Goal: Transaction & Acquisition: Purchase product/service

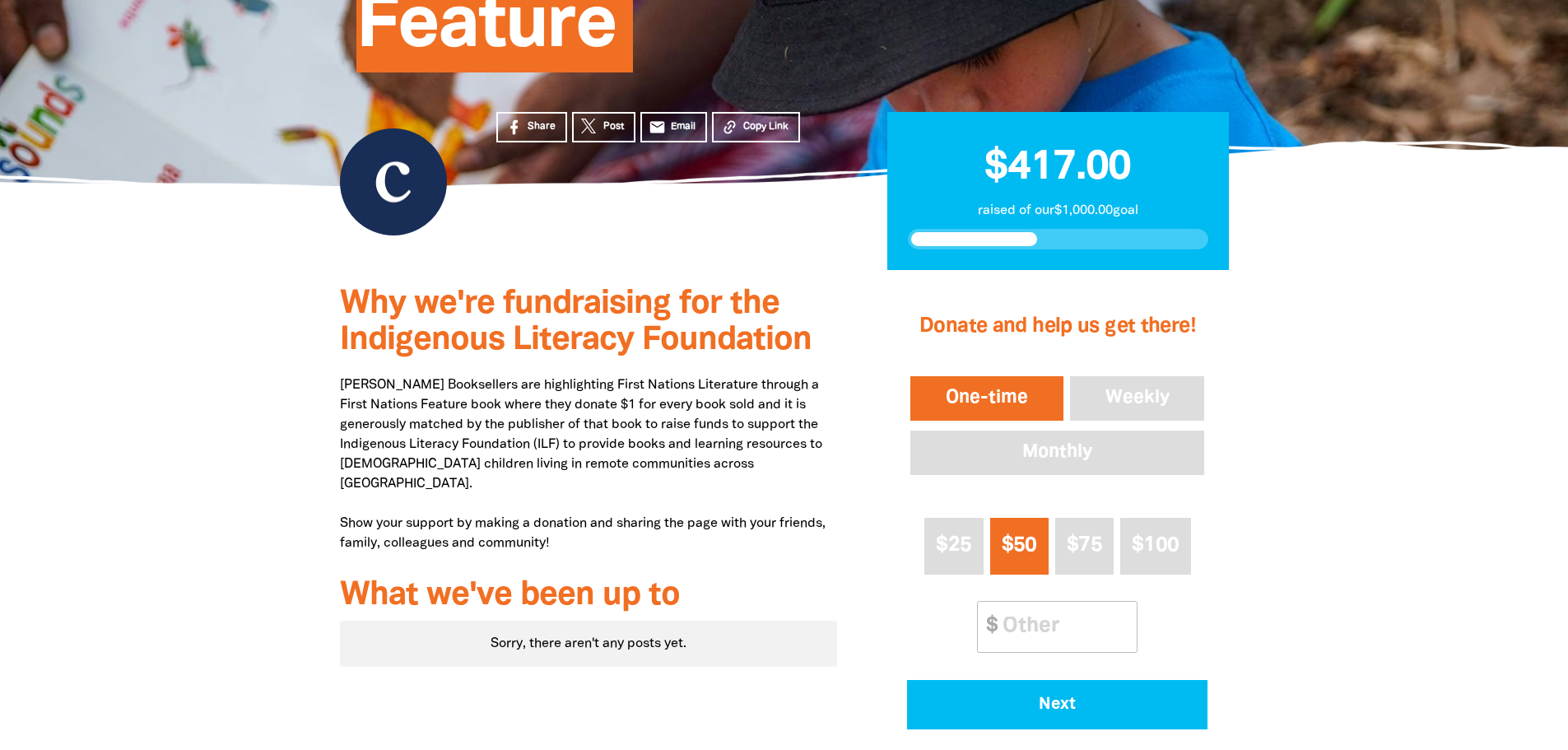
scroll to position [412, 0]
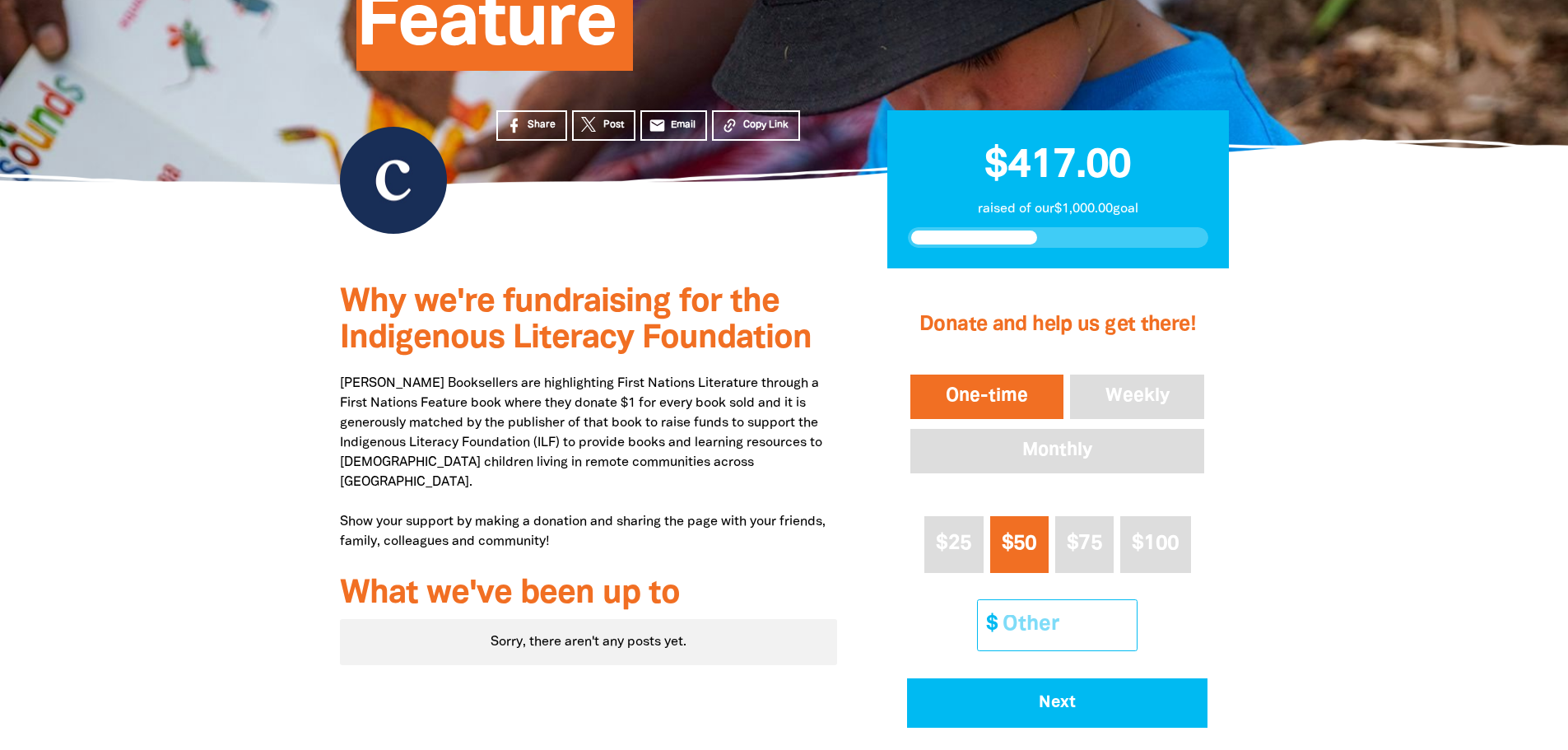
click at [1067, 600] on input "Other Amount" at bounding box center [1064, 625] width 146 height 50
type input "14"
click at [1176, 545] on div "$25 $50 $75 $100 Other Amount $ 14" at bounding box center [1057, 584] width 300 height 149
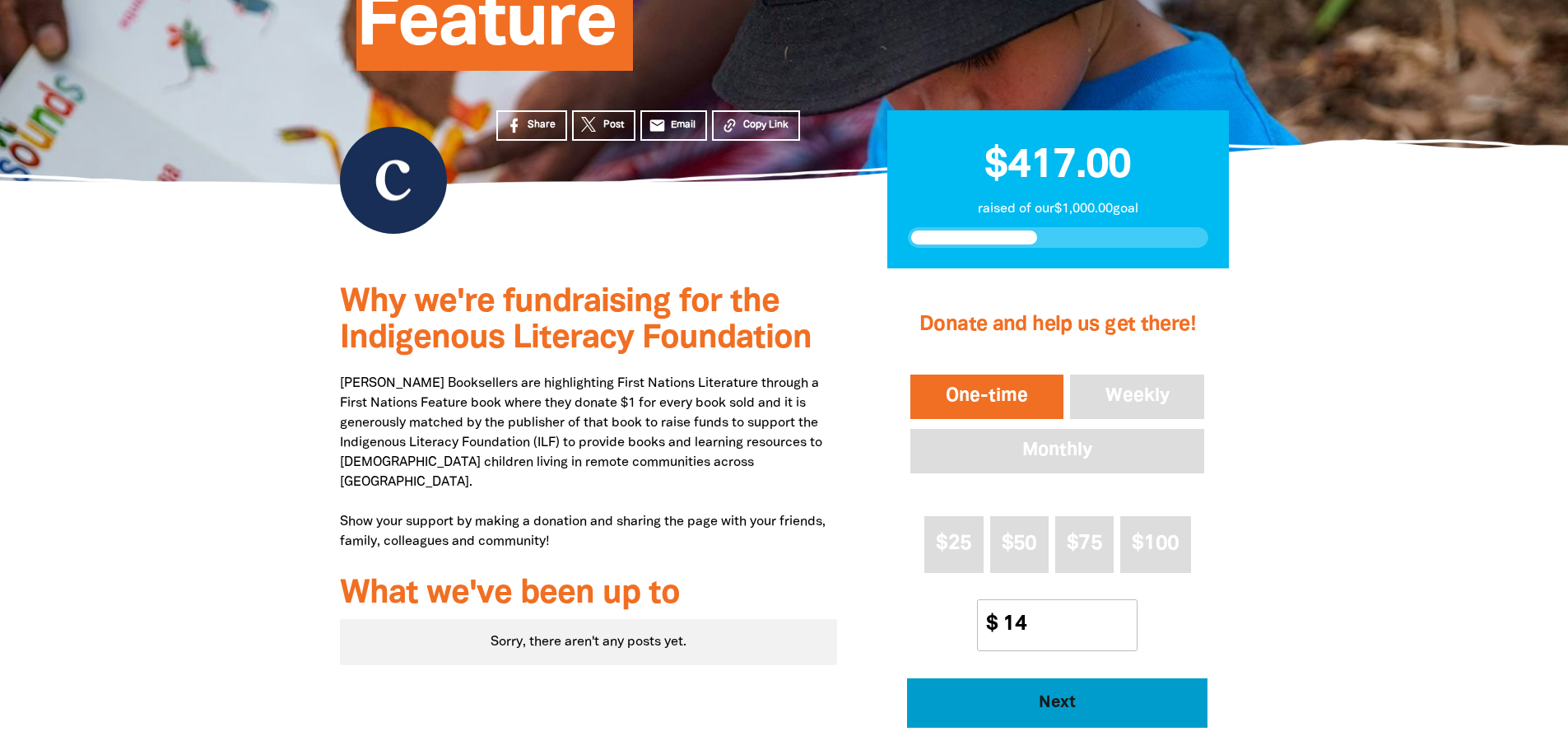
click at [1041, 679] on button "Next" at bounding box center [1057, 703] width 300 height 49
select select "AU"
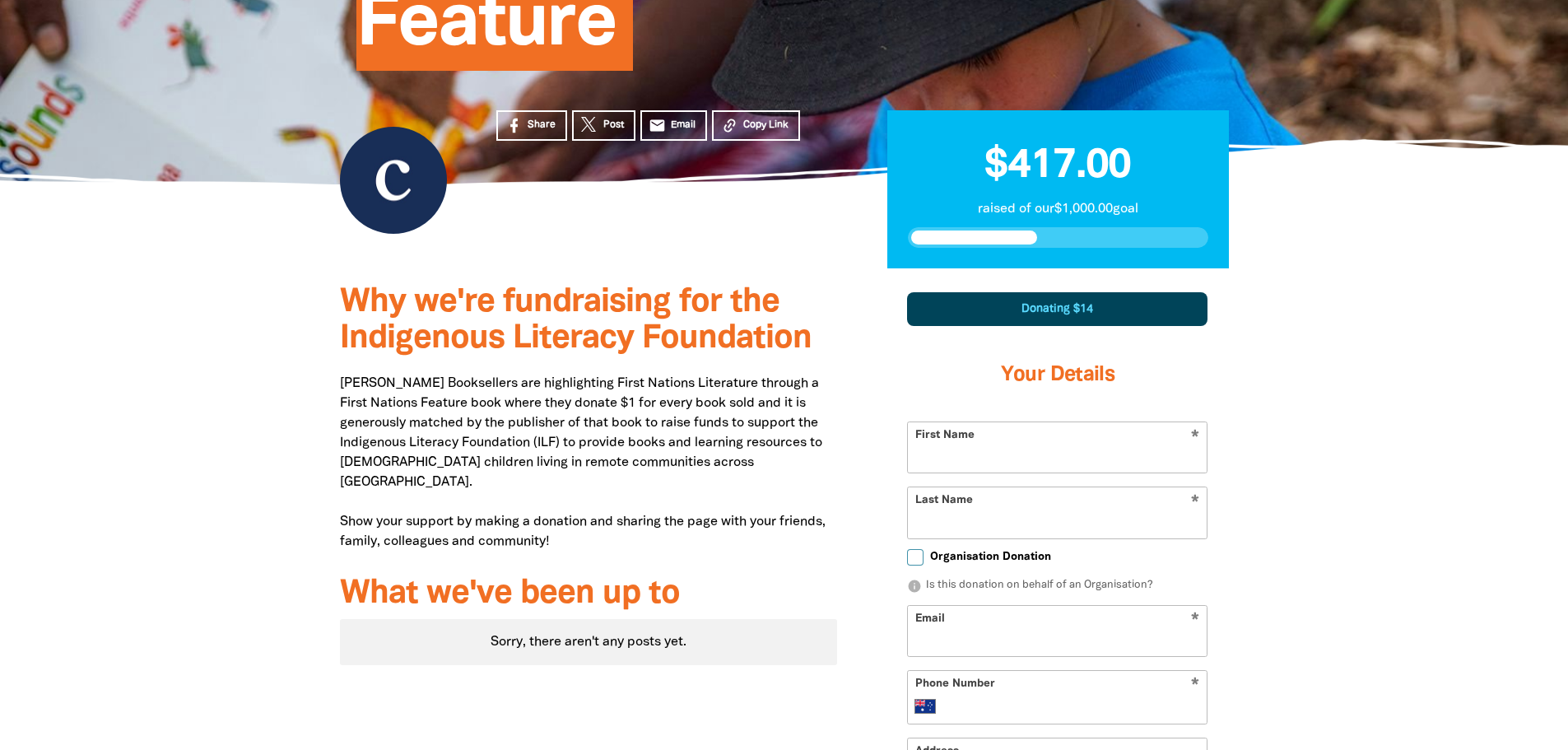
scroll to position [572, 0]
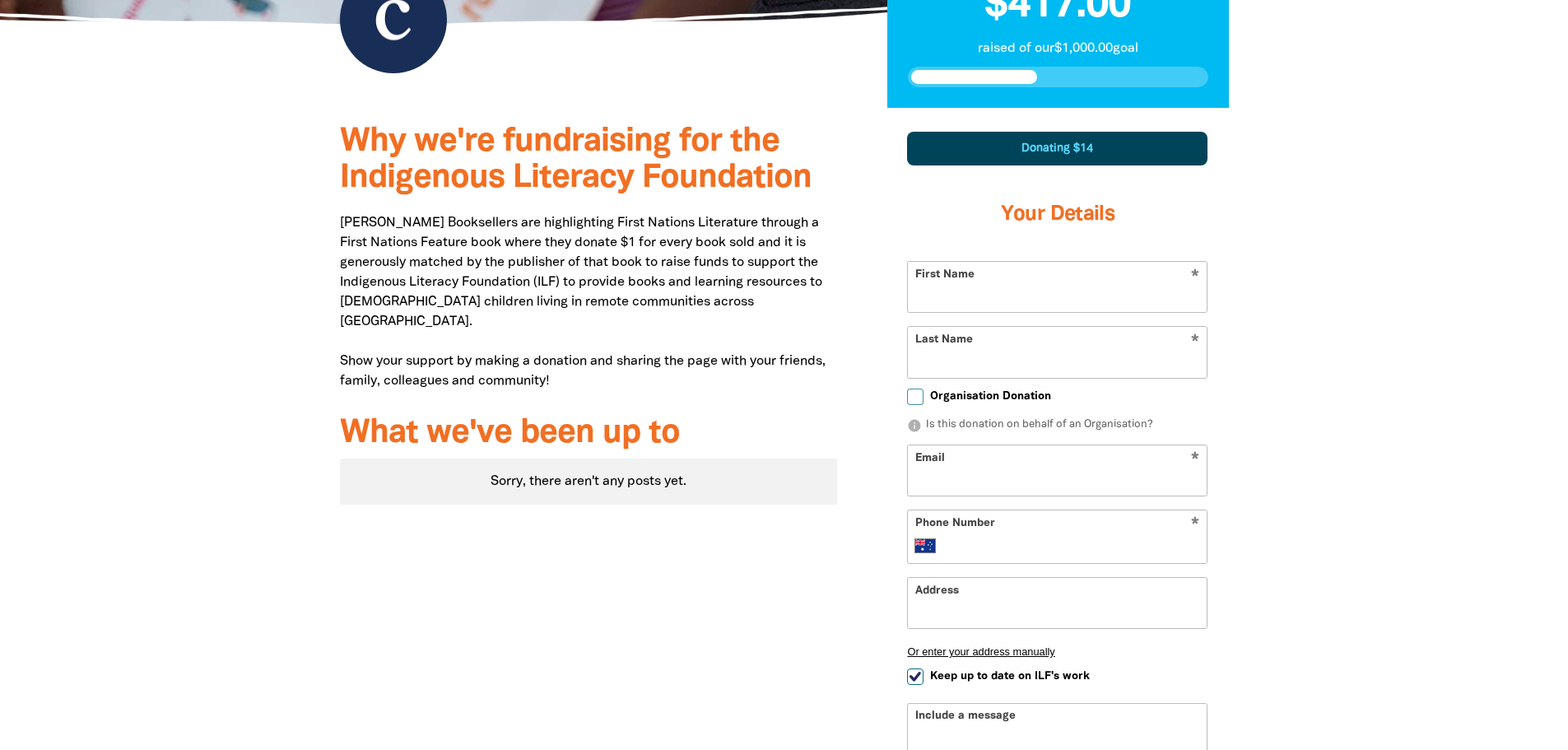
click at [1027, 261] on input "First Name" at bounding box center [1057, 286] width 298 height 50
click at [985, 261] on input "First Name" at bounding box center [1057, 286] width 298 height 50
type input "[PERSON_NAME]"
click at [984, 327] on input "Last Name" at bounding box center [1057, 351] width 298 height 50
type input "[PERSON_NAME]"
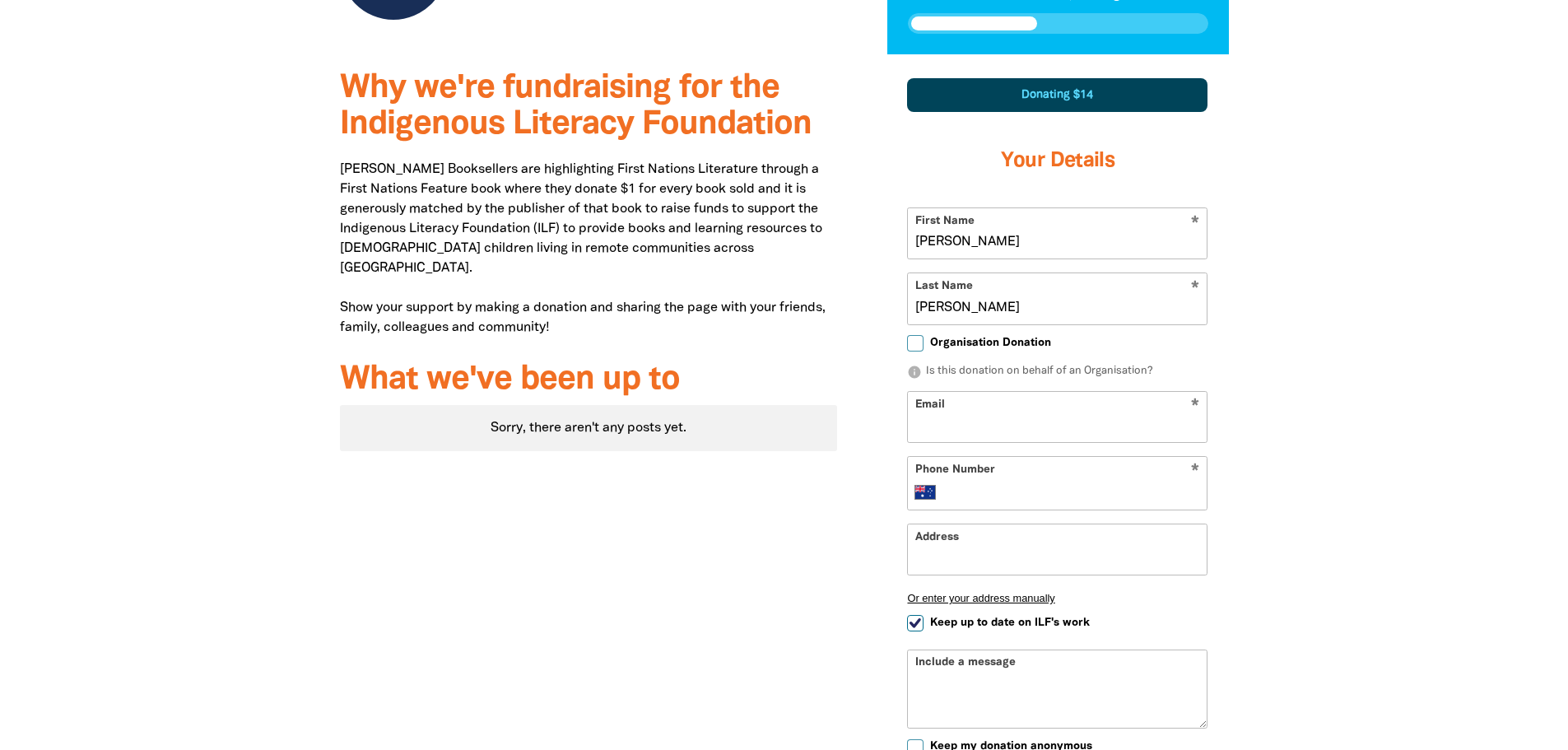
scroll to position [654, 0]
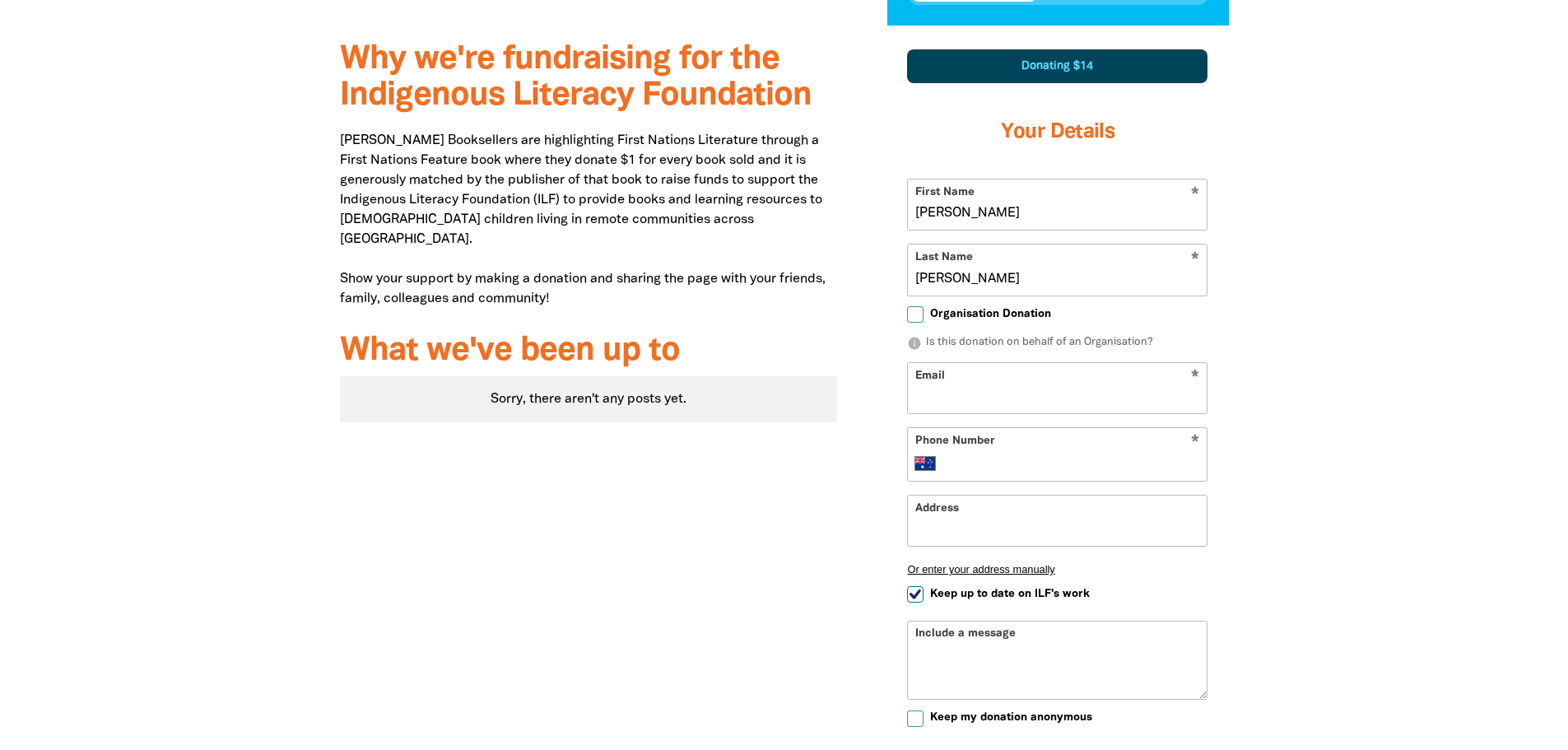
click at [919, 306] on input "Organisation Donation" at bounding box center [915, 314] width 17 height 17
checkbox input "true"
select select "AU"
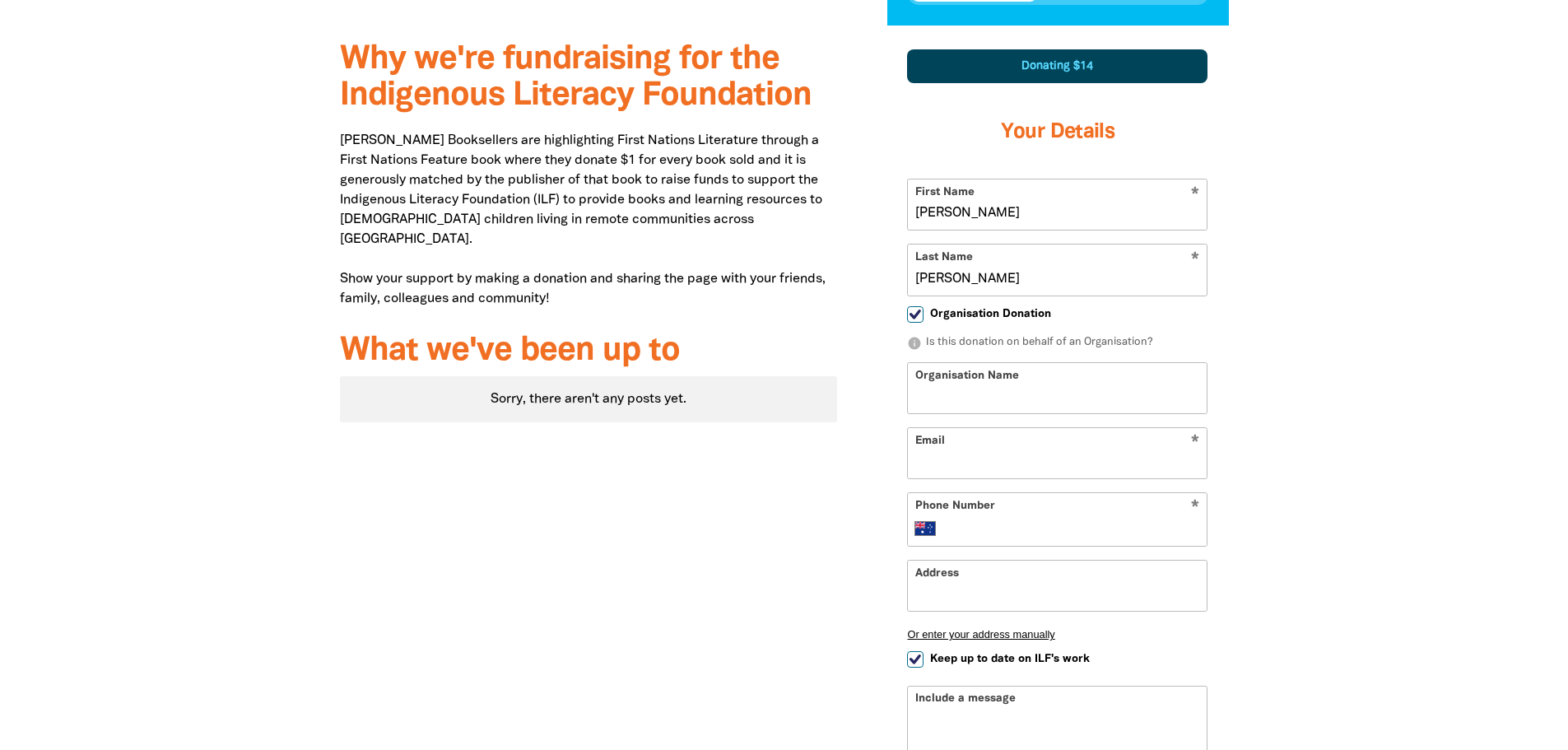
click at [994, 363] on input "Organisation Name" at bounding box center [1057, 387] width 298 height 50
type input "[PERSON_NAME] Booksellers"
click at [1009, 428] on input "Email" at bounding box center [1057, 452] width 298 height 50
click at [1007, 428] on input "Email" at bounding box center [1057, 452] width 298 height 50
drag, startPoint x: 849, startPoint y: 361, endPoint x: 703, endPoint y: 349, distance: 146.5
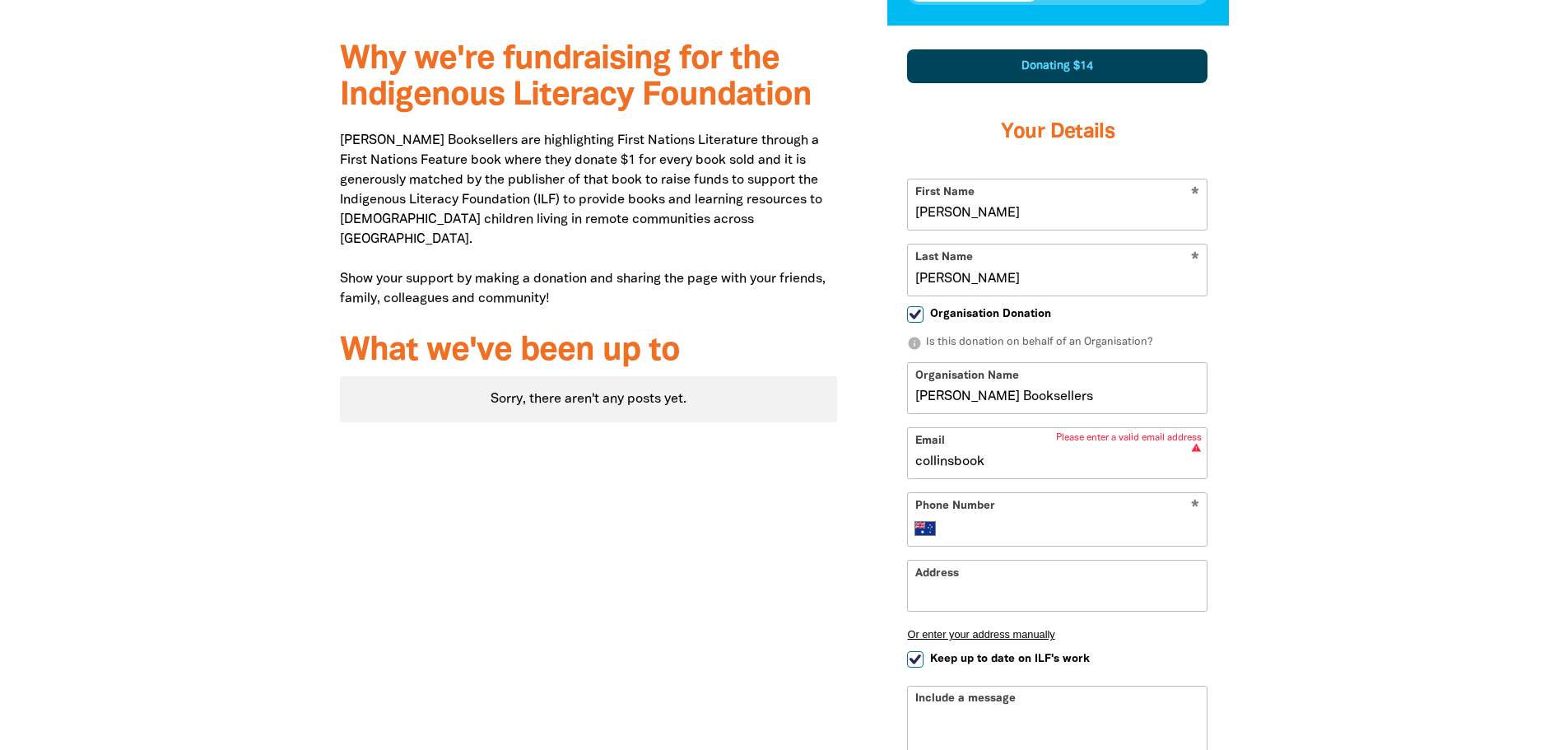
click at [704, 349] on div "Why we're fundraising for the Indigenous Literacy Foundation [PERSON_NAME] Book…" at bounding box center [784, 498] width 987 height 946
paste input "[EMAIL_ADDRESS][DOMAIN_NAME]"
type input "[EMAIL_ADDRESS][DOMAIN_NAME]"
click at [1037, 464] on form "* First Name [PERSON_NAME] * Last Name [PERSON_NAME] Organisation Donation info…" at bounding box center [1057, 522] width 300 height 688
click at [1037, 492] on div "* Phone Number International [GEOGRAPHIC_DATA] [GEOGRAPHIC_DATA] [GEOGRAPHIC_DA…" at bounding box center [1057, 519] width 300 height 55
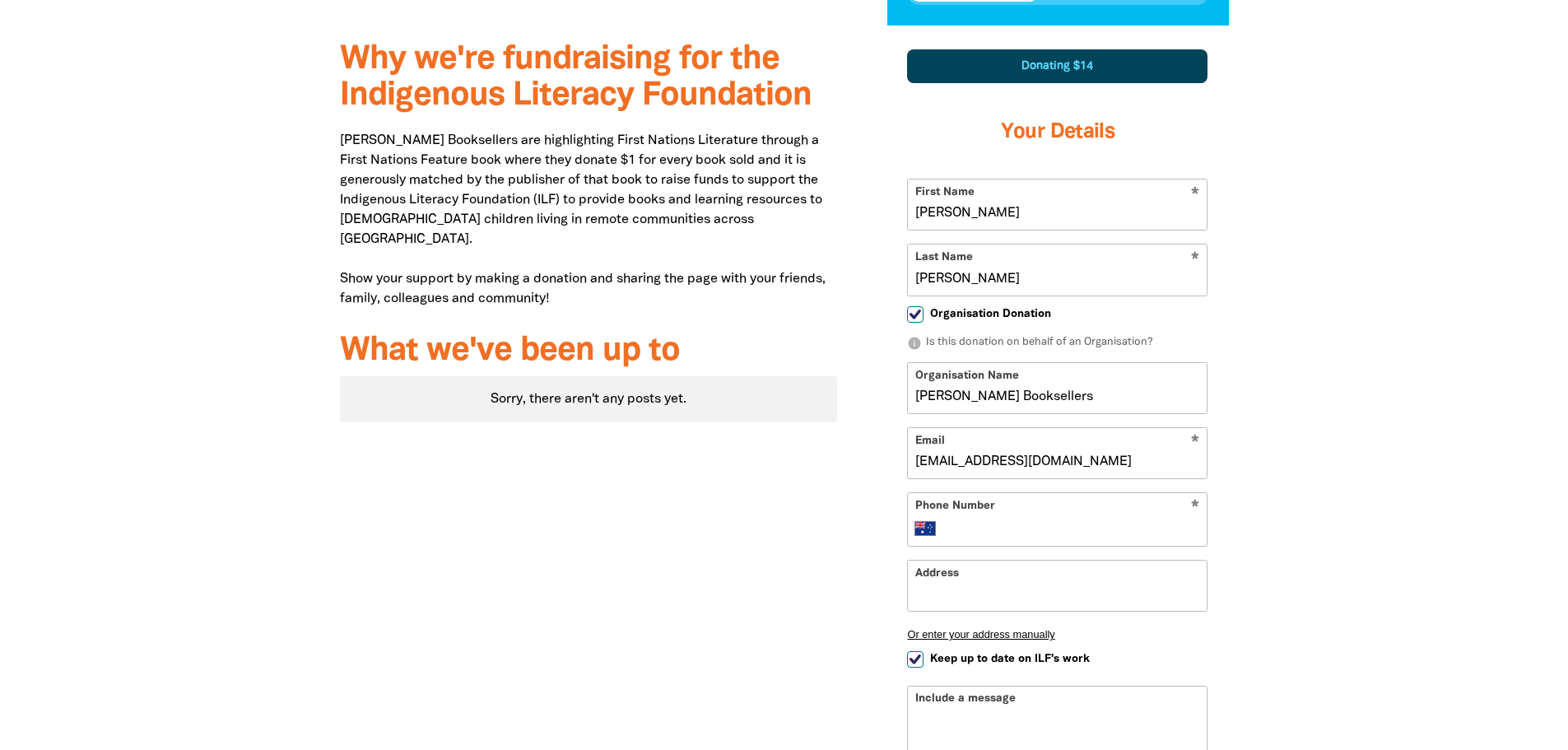
click at [1035, 518] on input "Phone Number" at bounding box center [1073, 528] width 252 height 19
type input "[PHONE_NUMBER]"
click at [1015, 561] on input "Address" at bounding box center [1057, 585] width 298 height 50
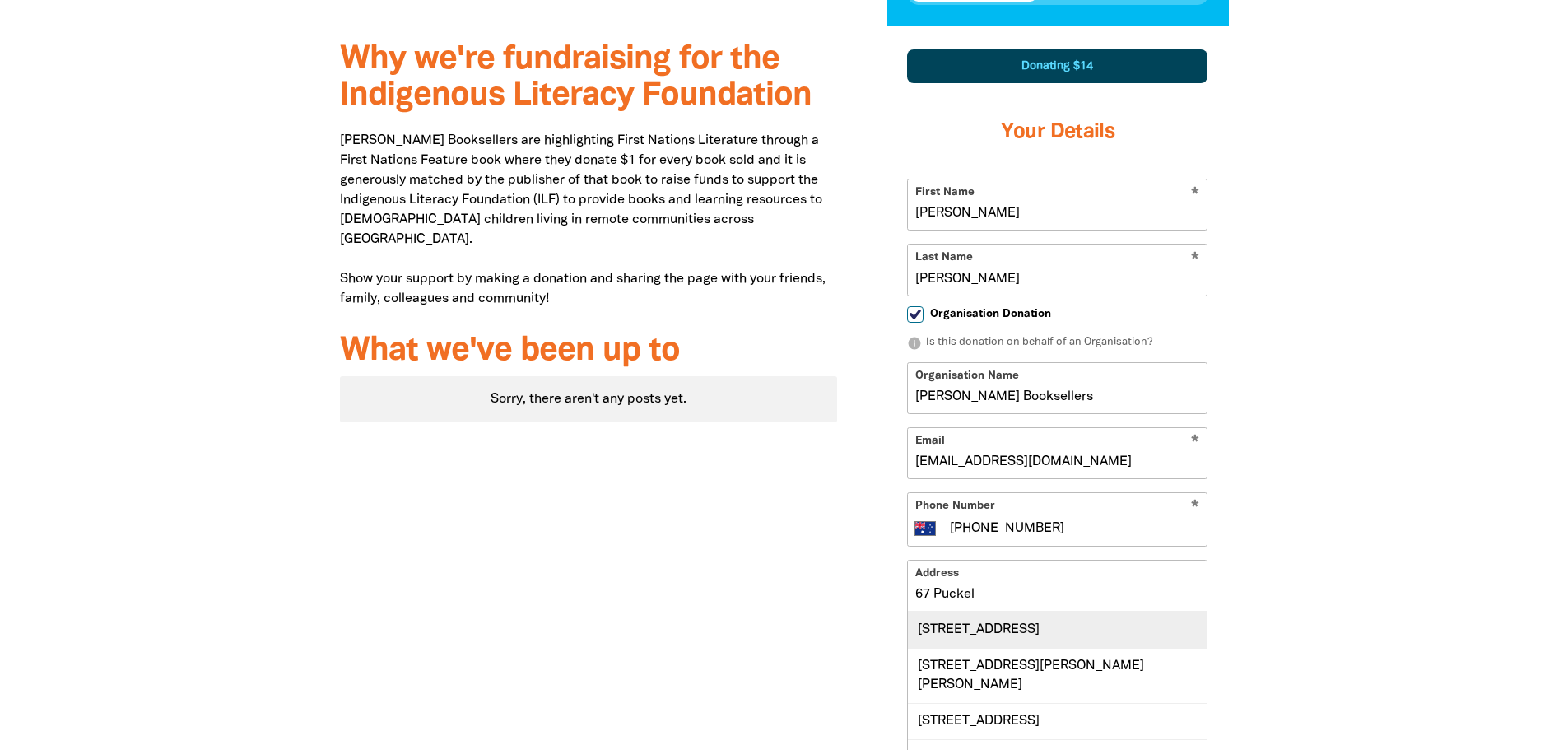
click at [1035, 612] on div "[STREET_ADDRESS]" at bounding box center [1057, 629] width 298 height 35
type input "[STREET_ADDRESS]"
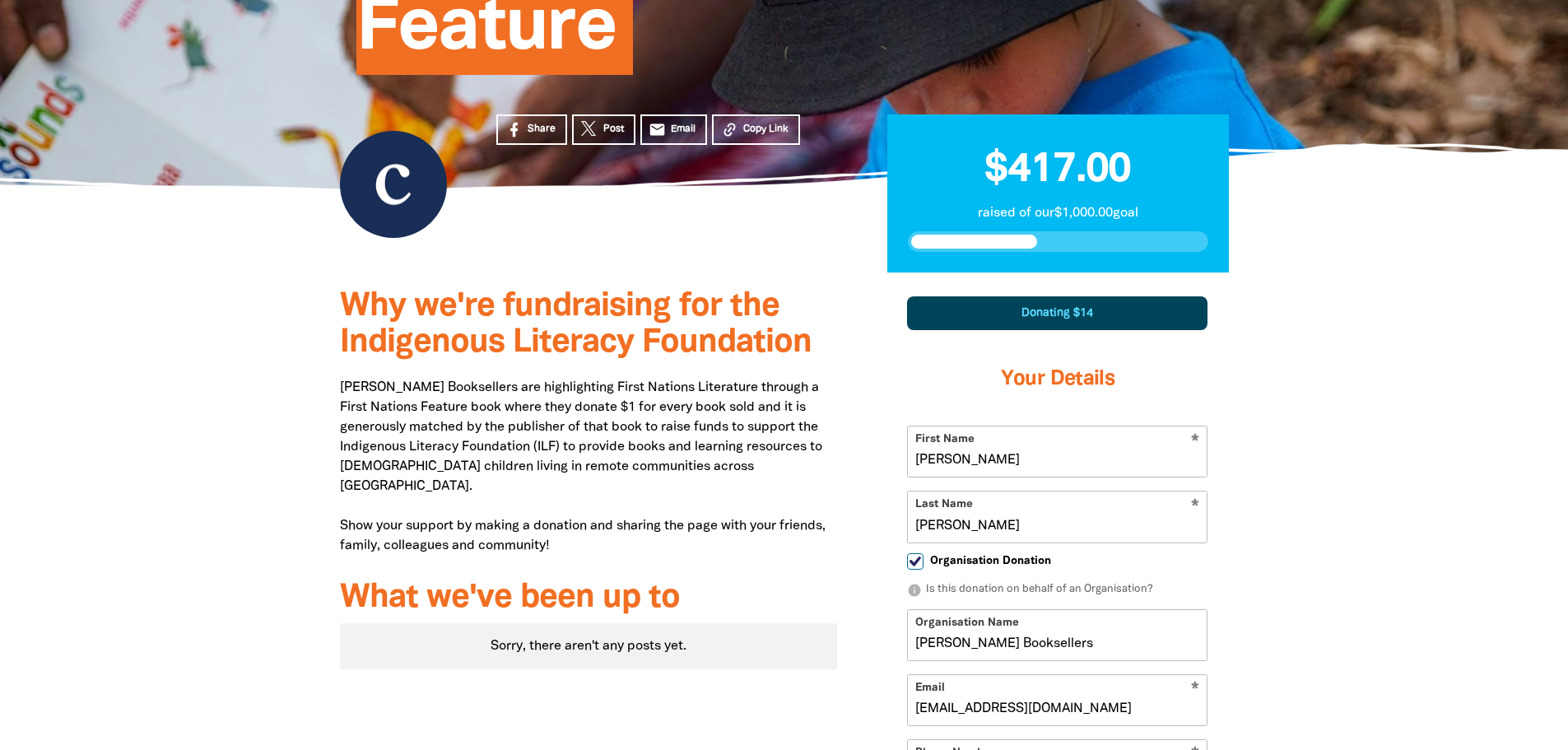
scroll to position [489, 0]
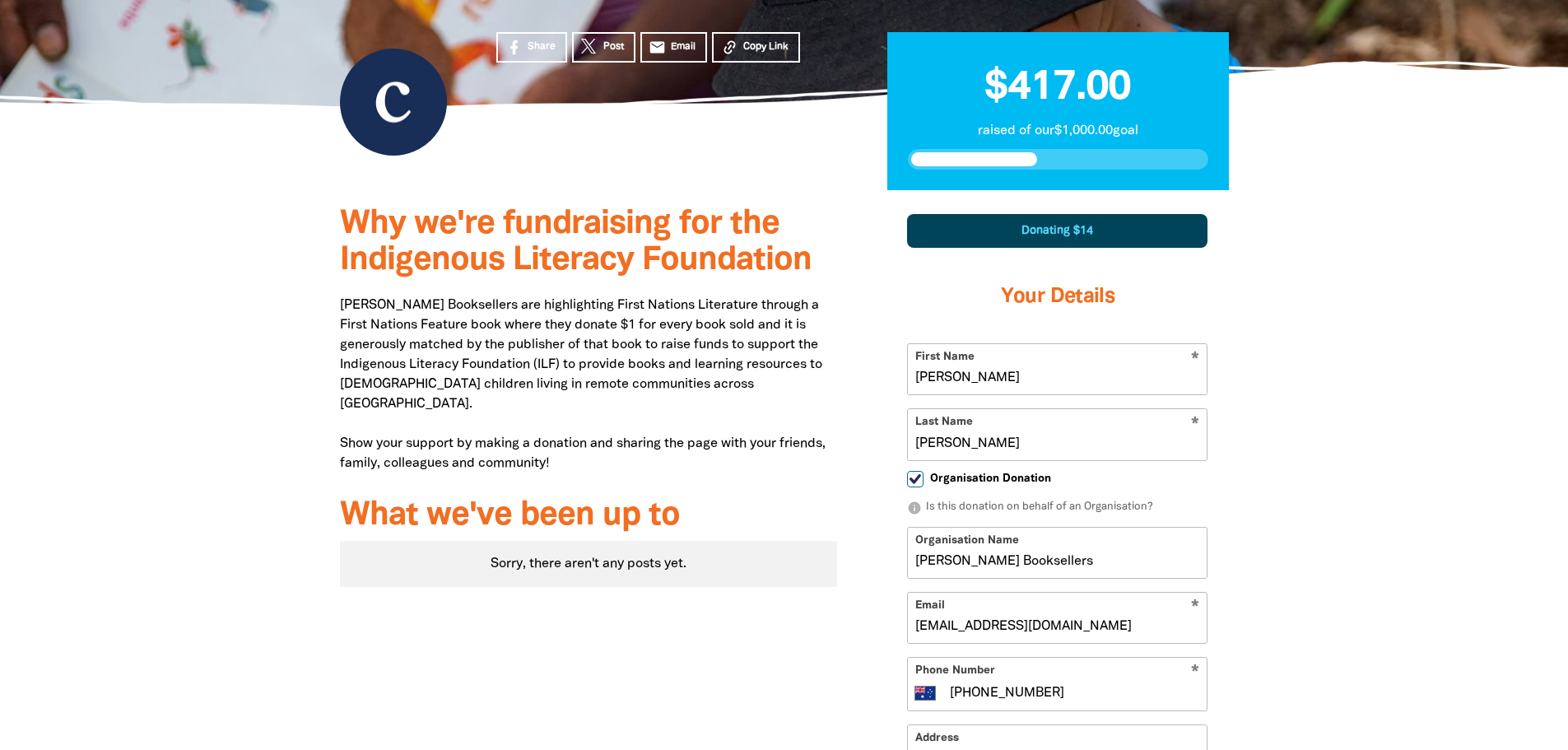
click at [1096, 527] on input "[PERSON_NAME] Booksellers" at bounding box center [1057, 552] width 298 height 50
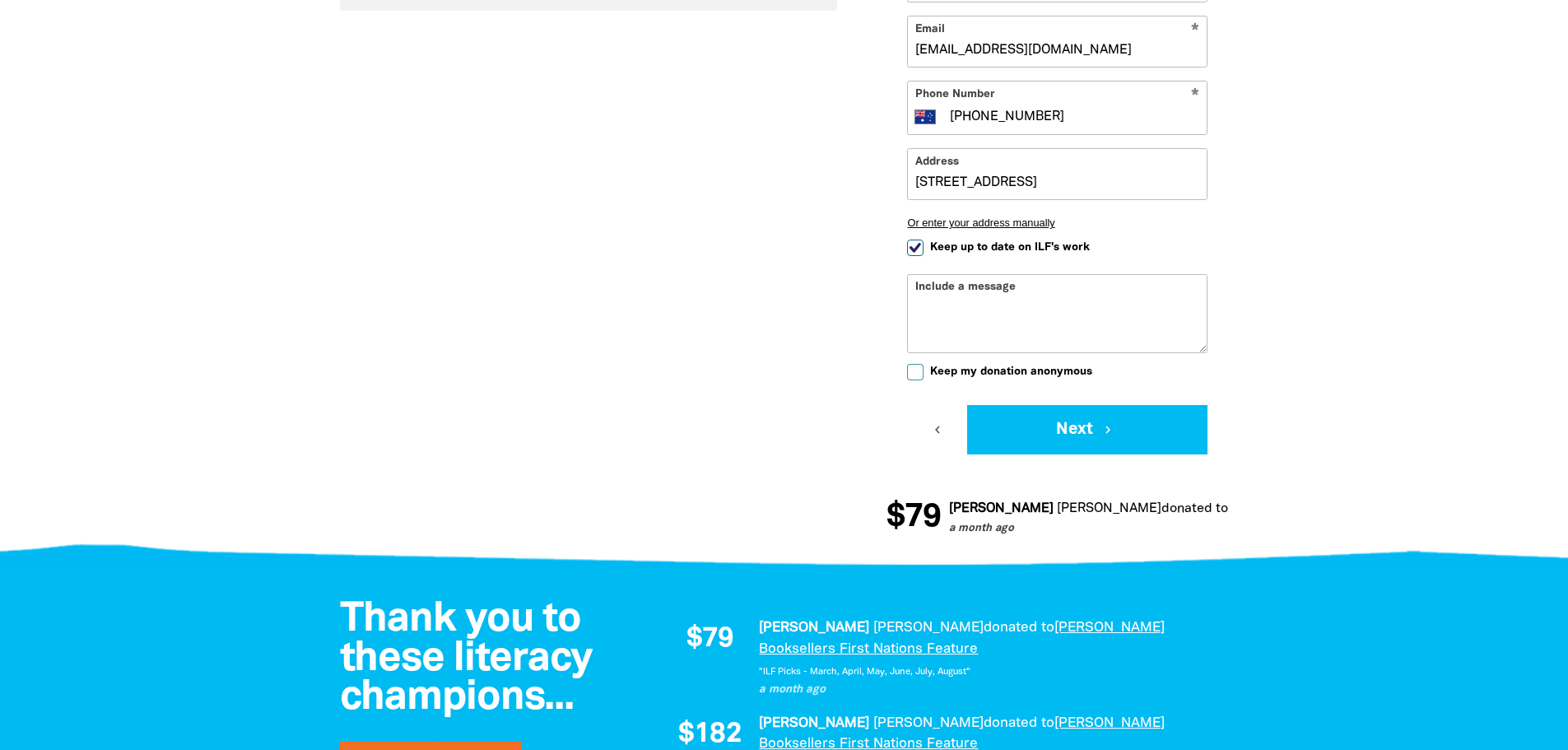
scroll to position [1149, 0]
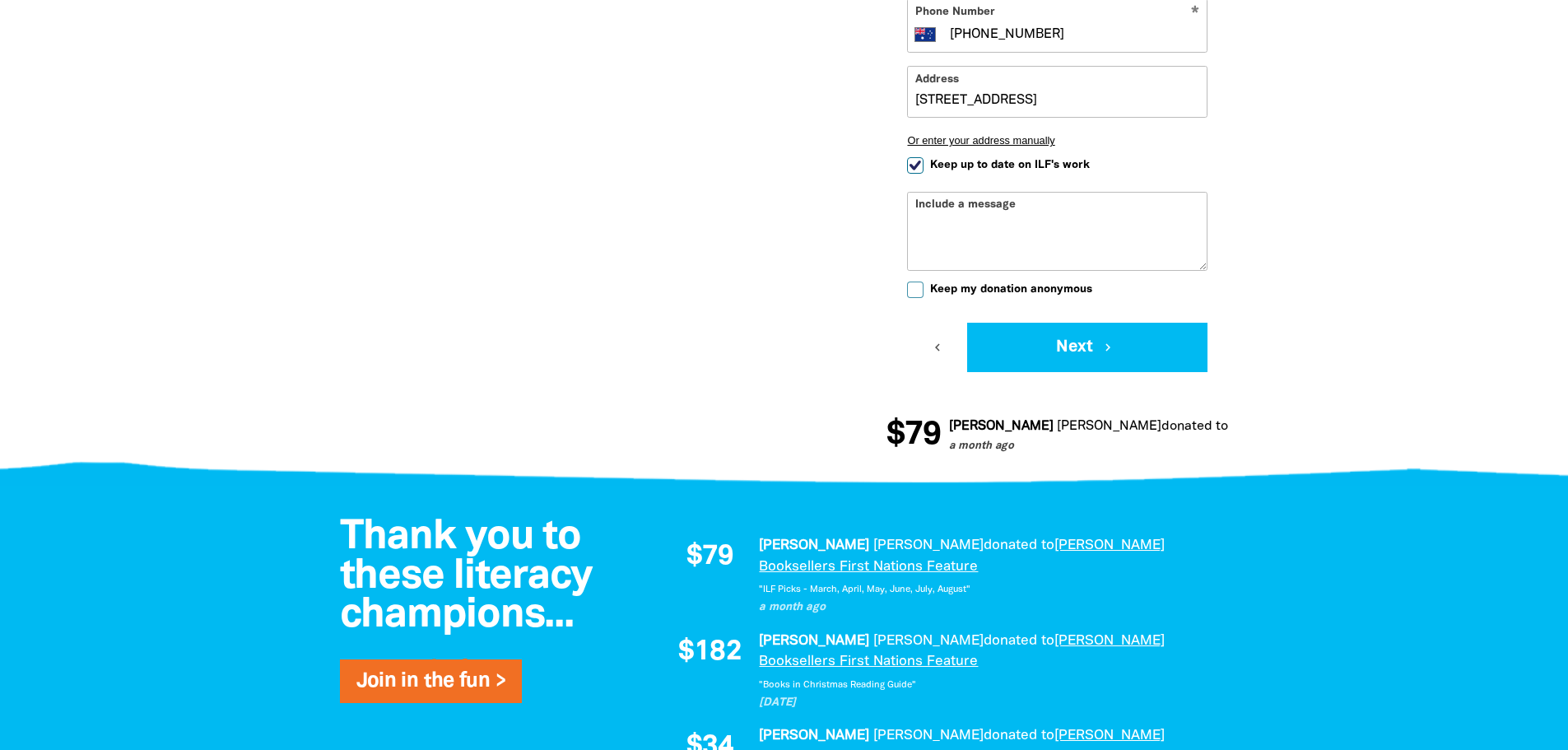
click at [945, 217] on textarea "Include a message" at bounding box center [1057, 244] width 298 height 53
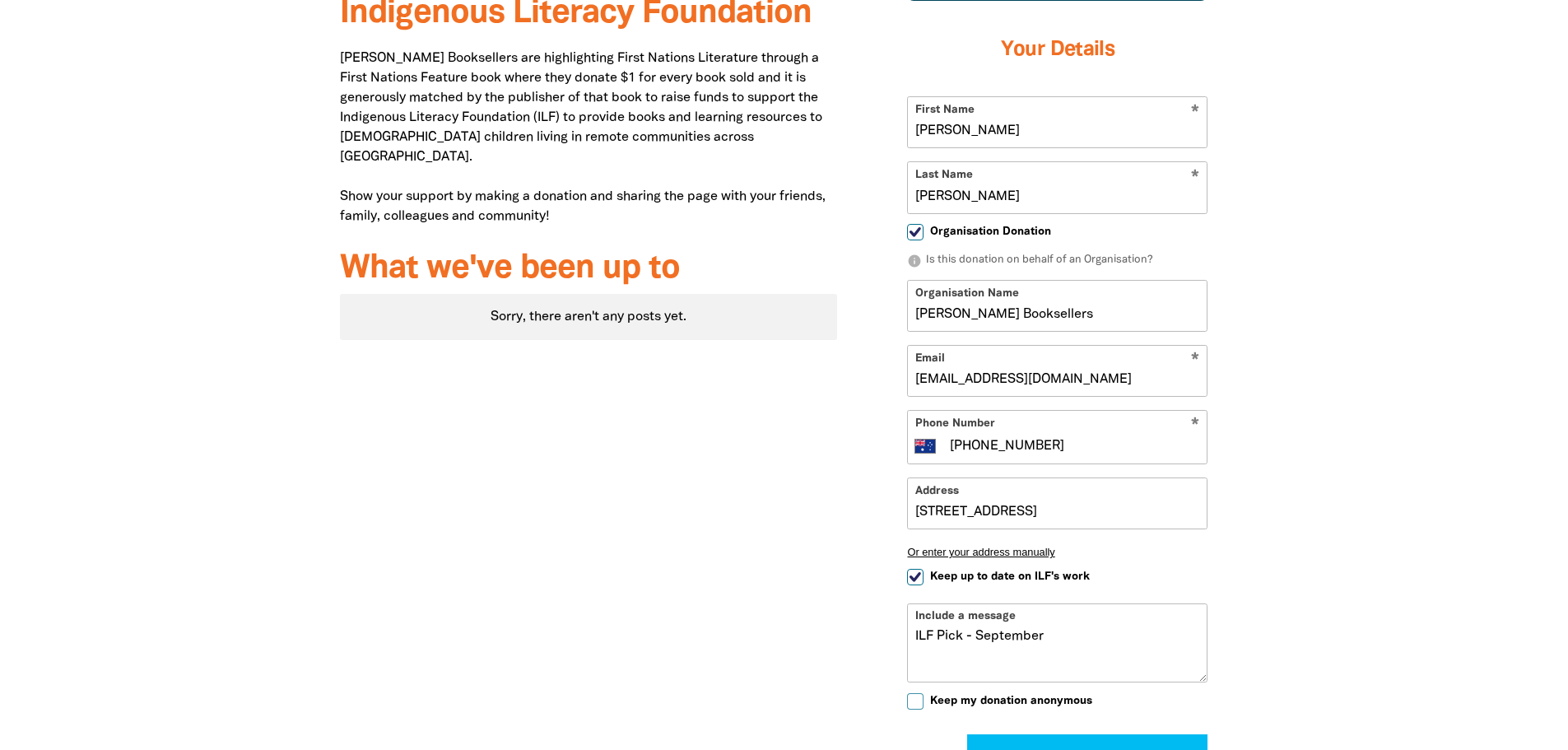
scroll to position [820, 0]
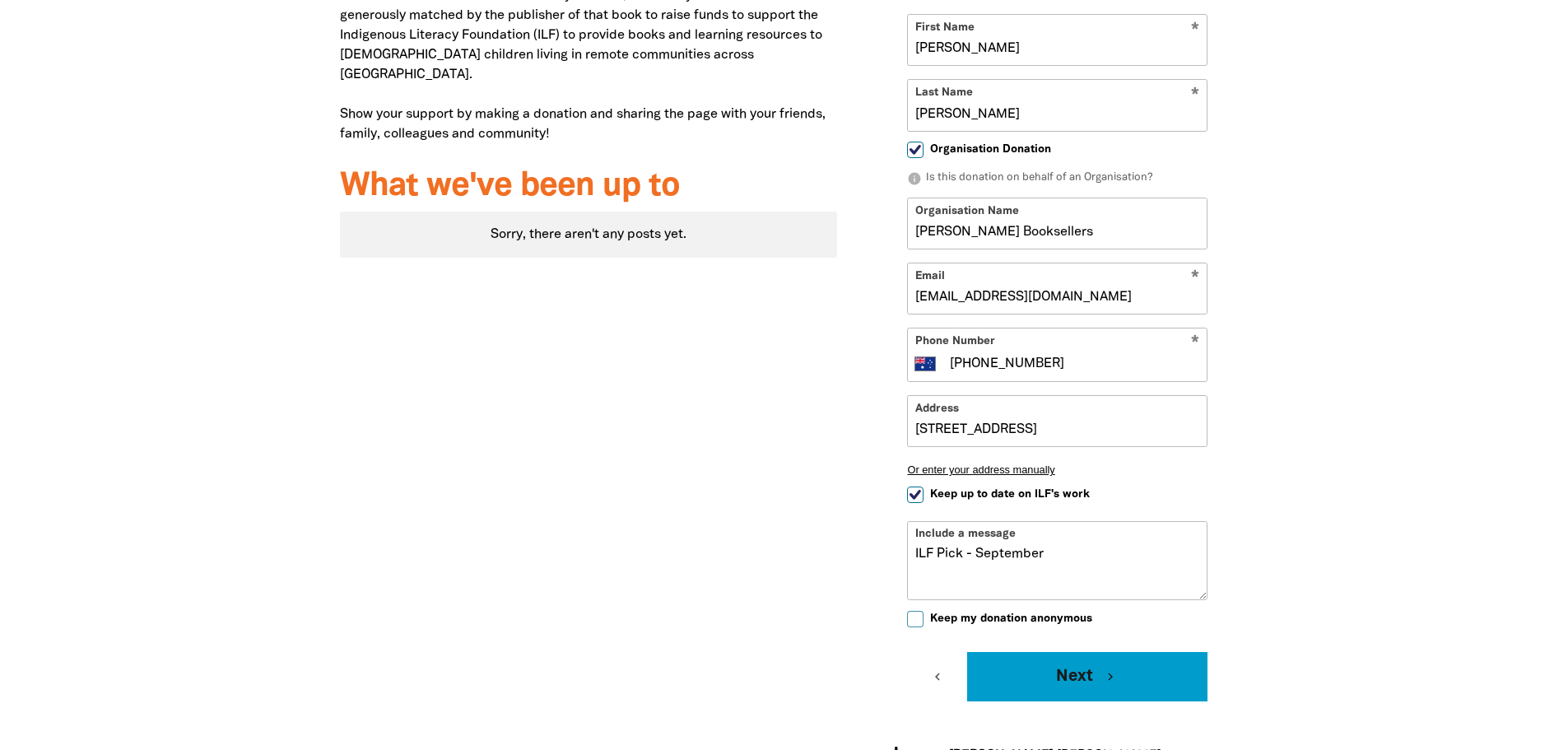
type textarea "ILF Pick - September"
click at [1063, 652] on button "Next chevron_right" at bounding box center [1087, 677] width 240 height 49
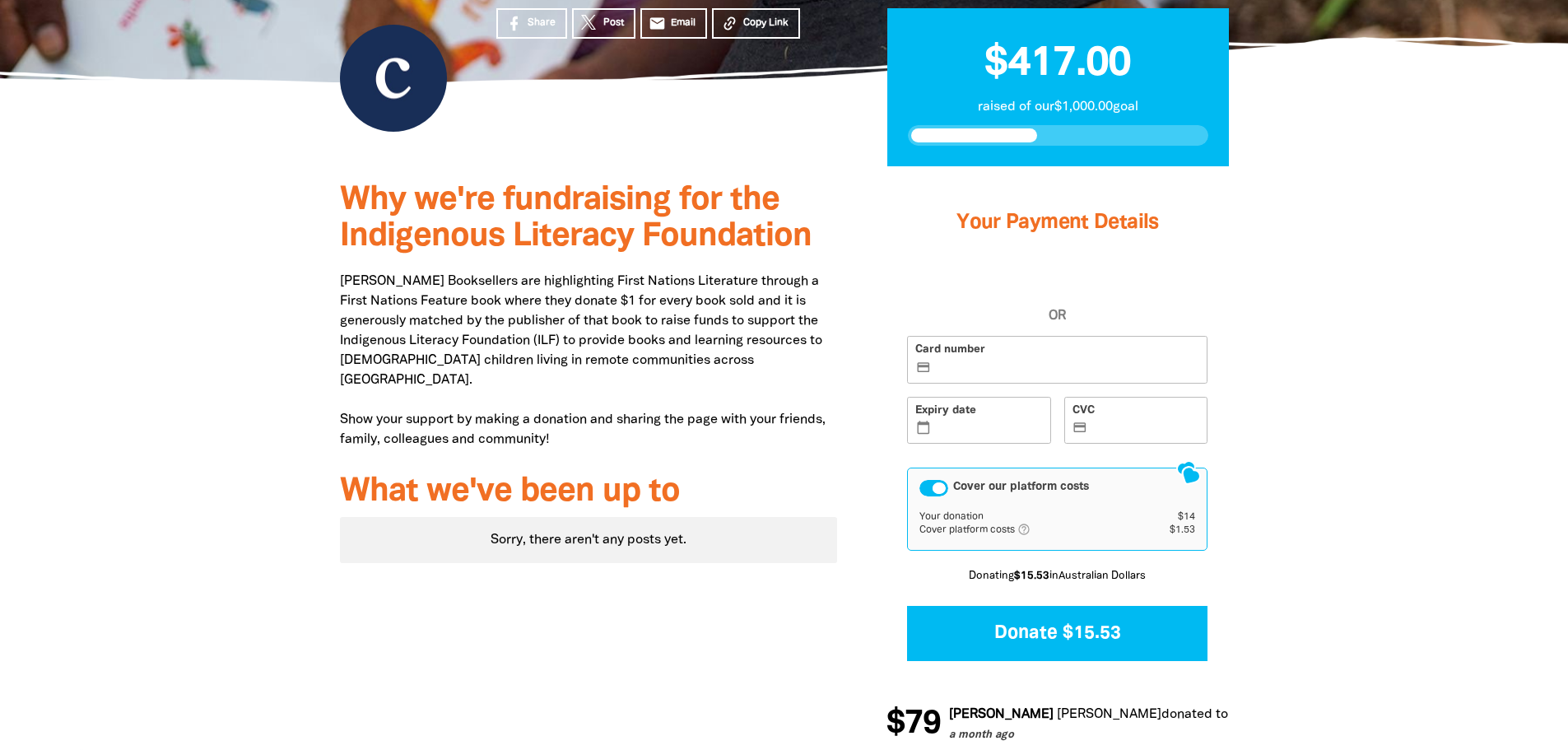
scroll to position [475, 0]
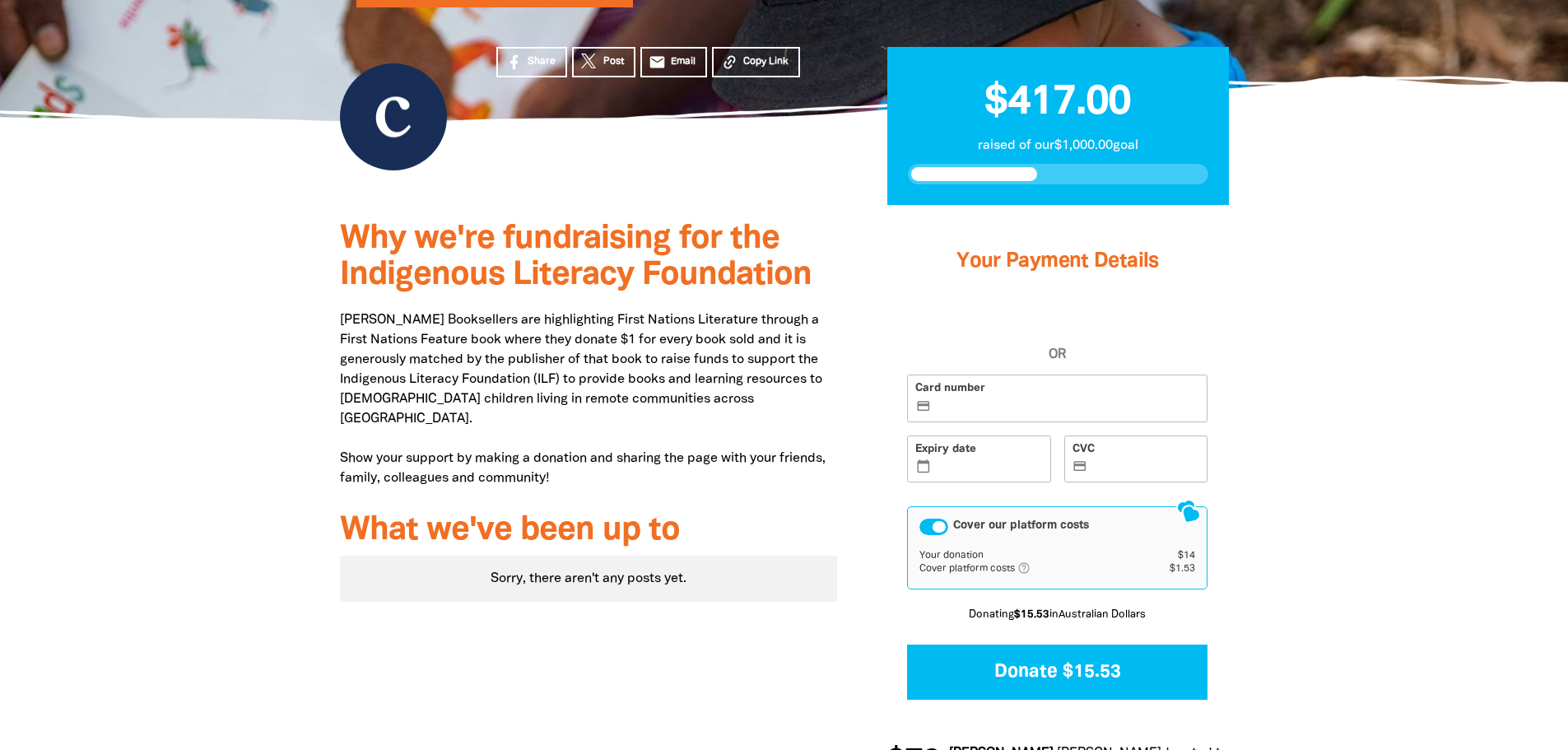
click at [1027, 562] on icon "help_outlined" at bounding box center [1030, 568] width 26 height 13
click at [1081, 460] on icon "credit_card" at bounding box center [1081, 467] width 16 height 15
click at [1091, 460] on input "CVC credit_card" at bounding box center [1145, 460] width 108 height 1
click at [1358, 411] on div at bounding box center [784, 505] width 1568 height 600
click at [988, 506] on div "Cover our platform costs Your donation $14 Cover platform costs help_outlined A…" at bounding box center [1057, 548] width 300 height 83
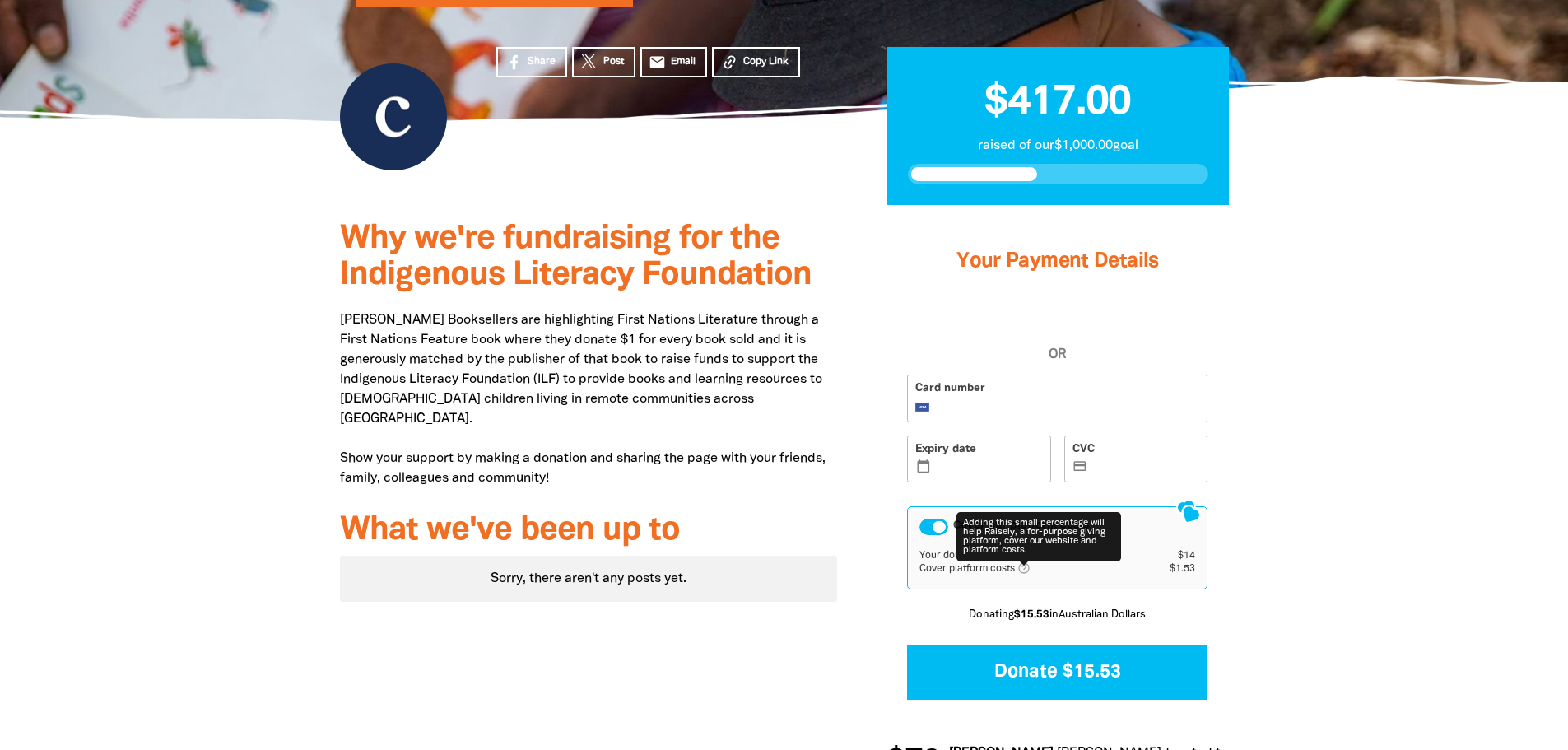
click at [1032, 562] on icon "help_outlined" at bounding box center [1030, 568] width 26 height 13
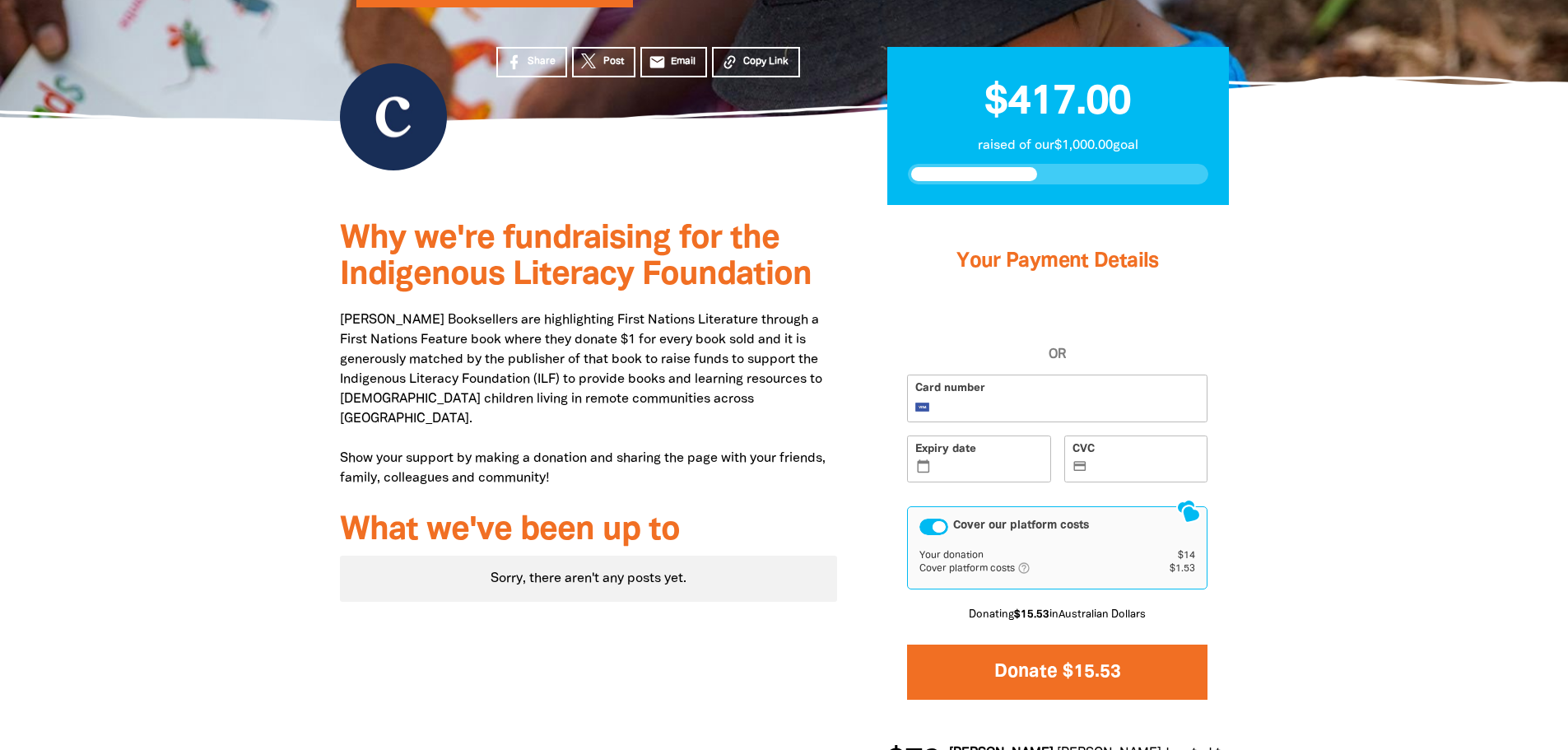
click at [1138, 644] on button "Donate $15.53" at bounding box center [1057, 672] width 300 height 55
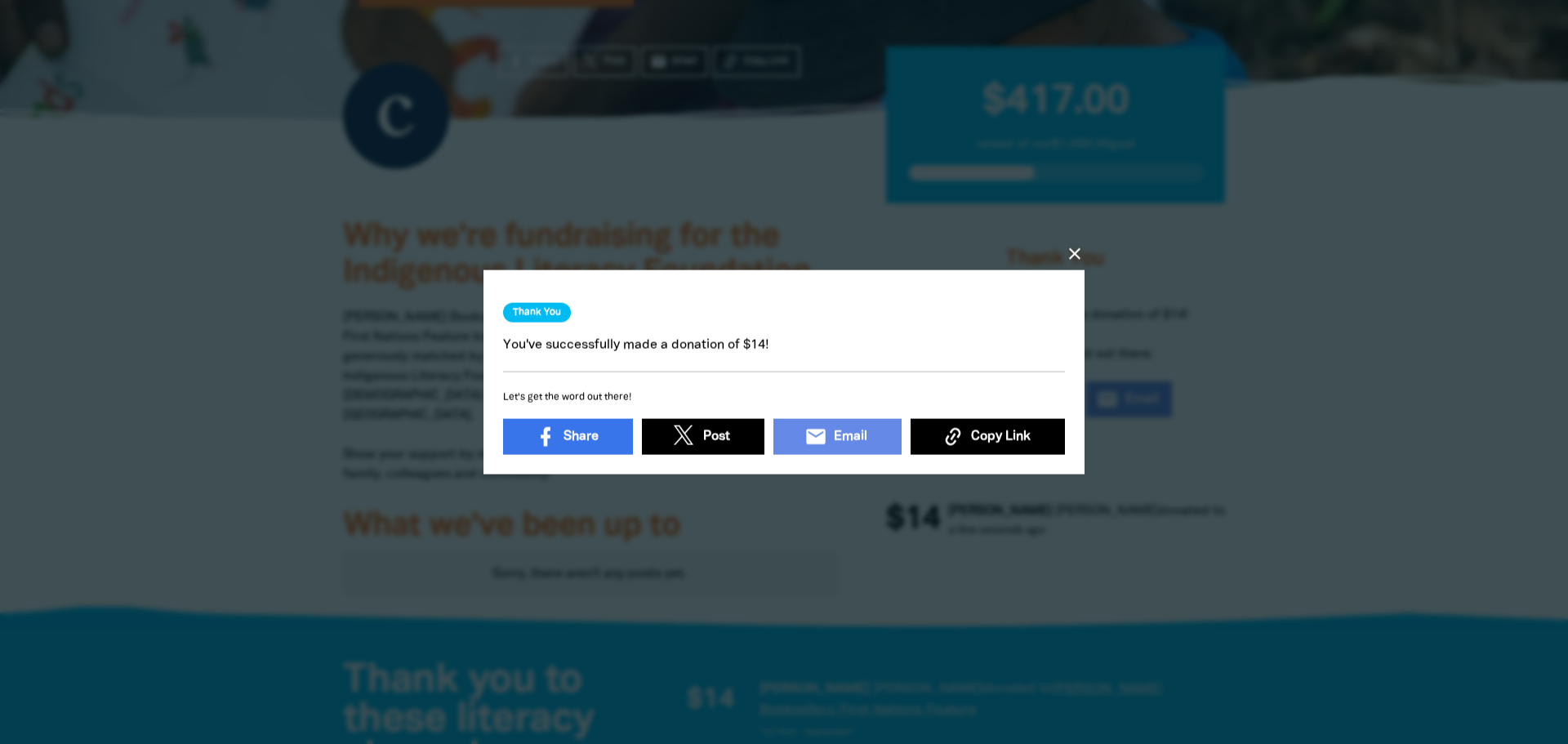
click at [1079, 244] on icon "close" at bounding box center [1074, 253] width 19 height 19
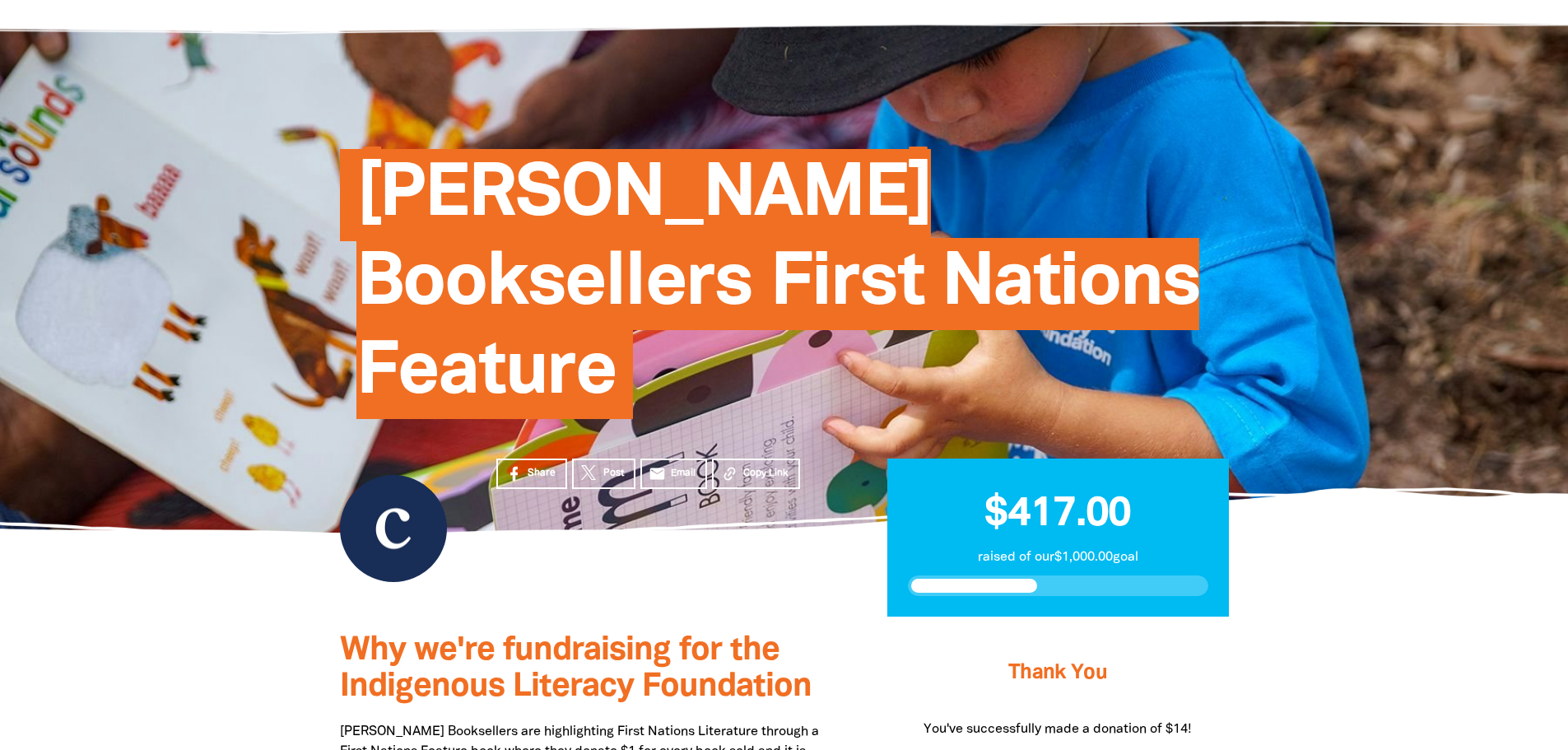
scroll to position [0, 0]
